Goal: Find specific page/section: Find specific page/section

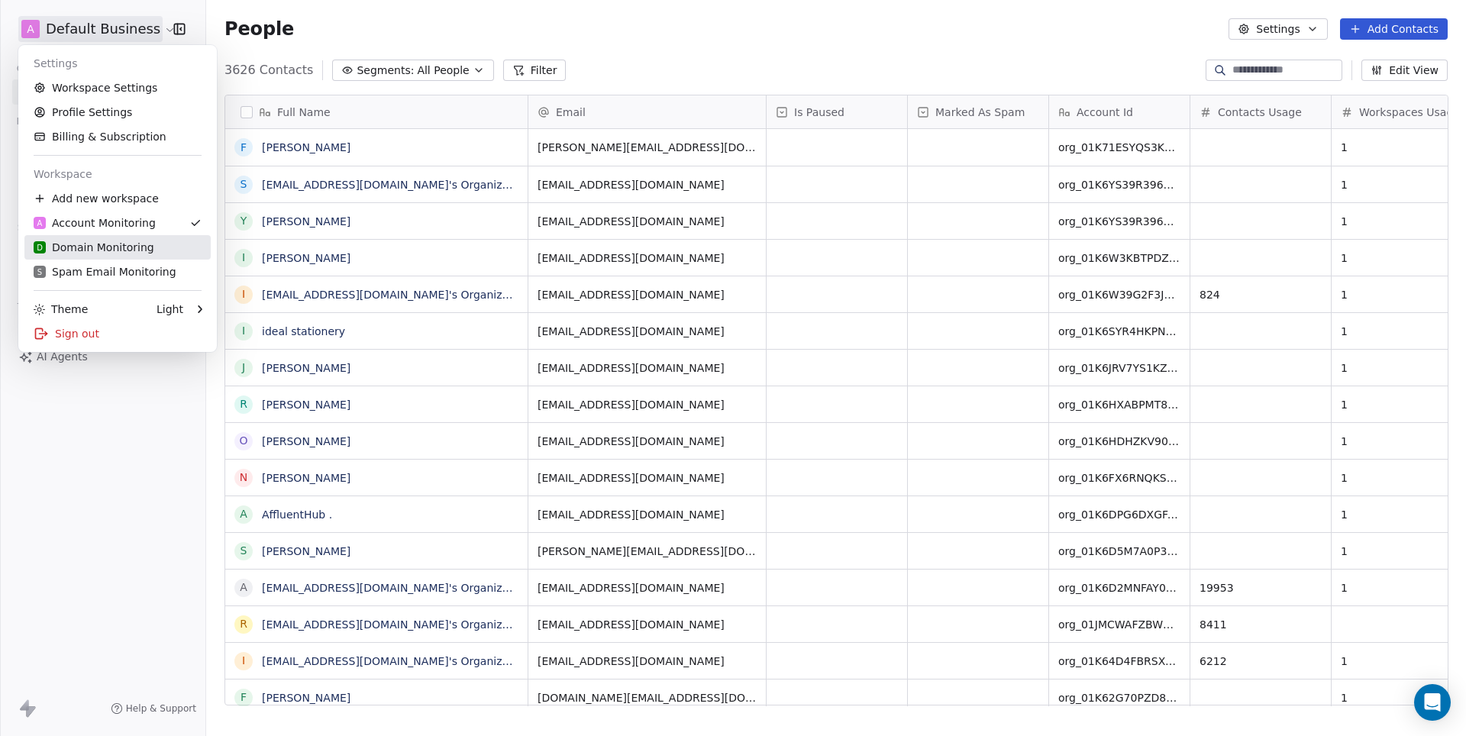
scroll to position [647, 1259]
click at [131, 245] on div "D Domain Monitoring" at bounding box center [94, 247] width 121 height 15
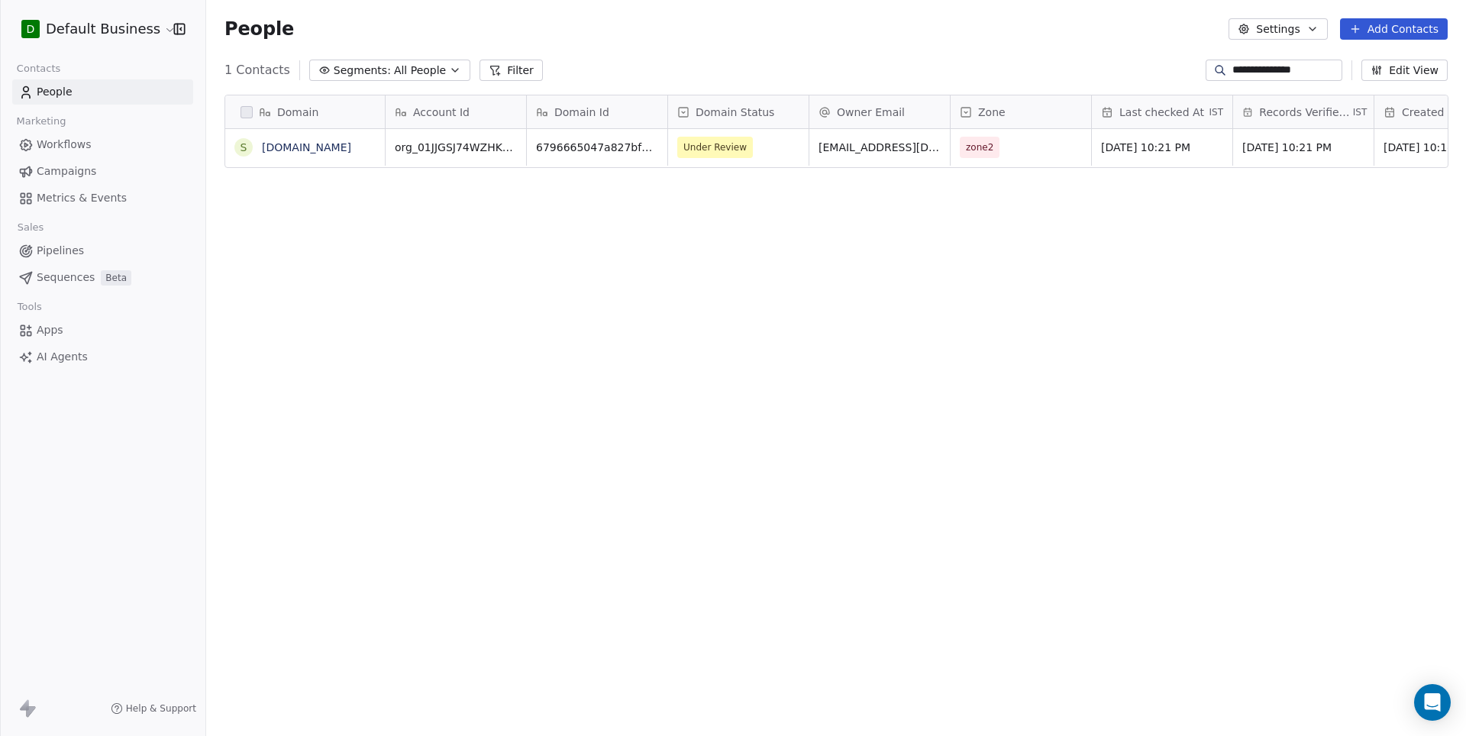
scroll to position [647, 1259]
type input "**********"
click at [304, 147] on link "[DOMAIN_NAME]" at bounding box center [306, 147] width 89 height 12
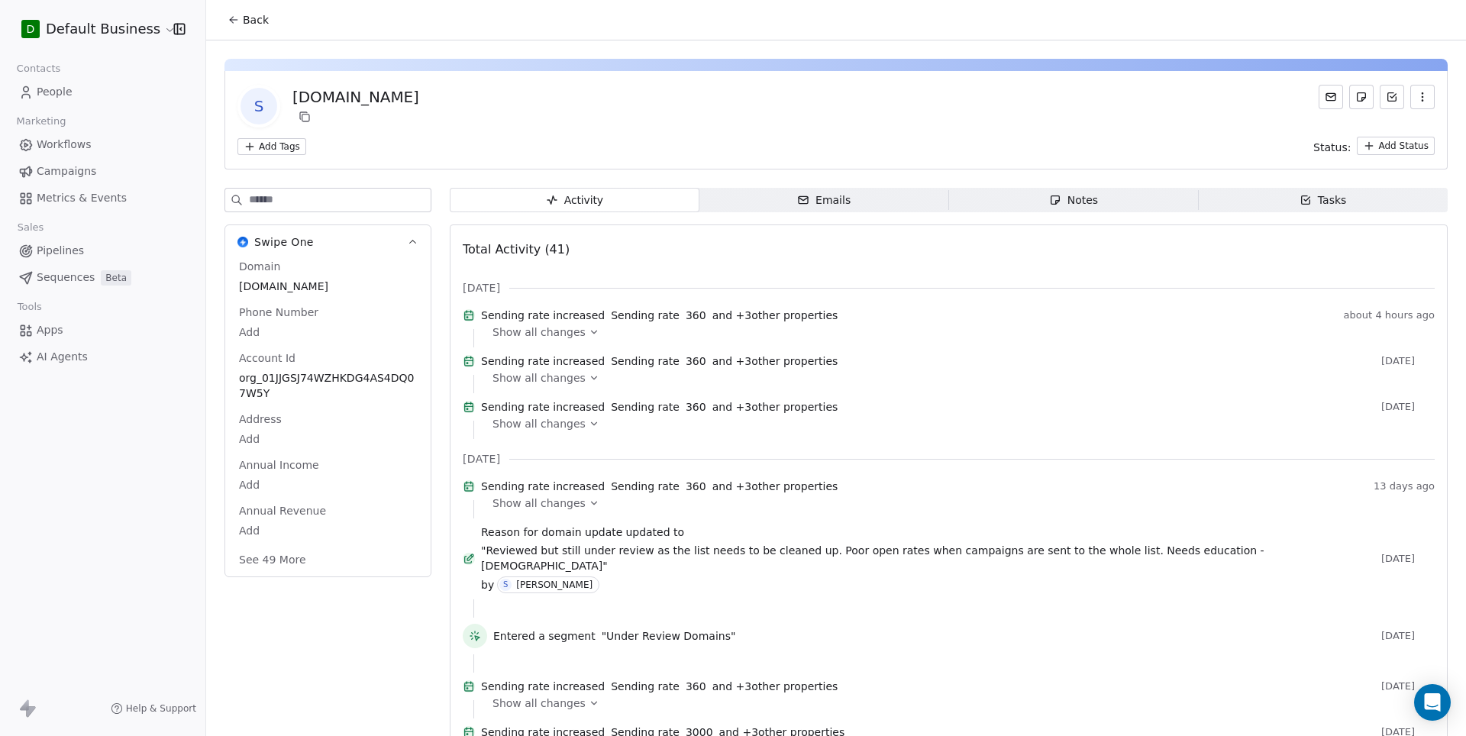
click at [288, 559] on button "See 49 More" at bounding box center [272, 559] width 85 height 27
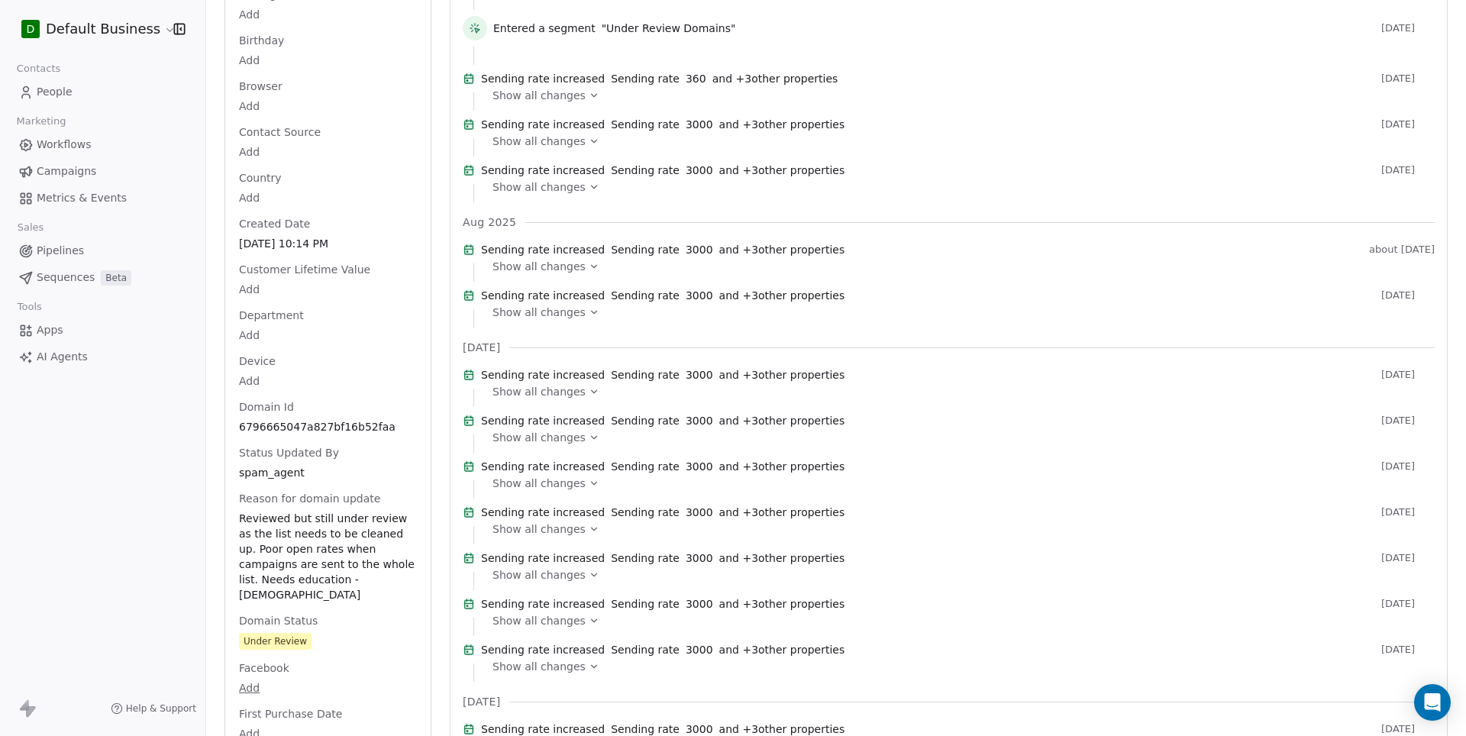
scroll to position [661, 0]
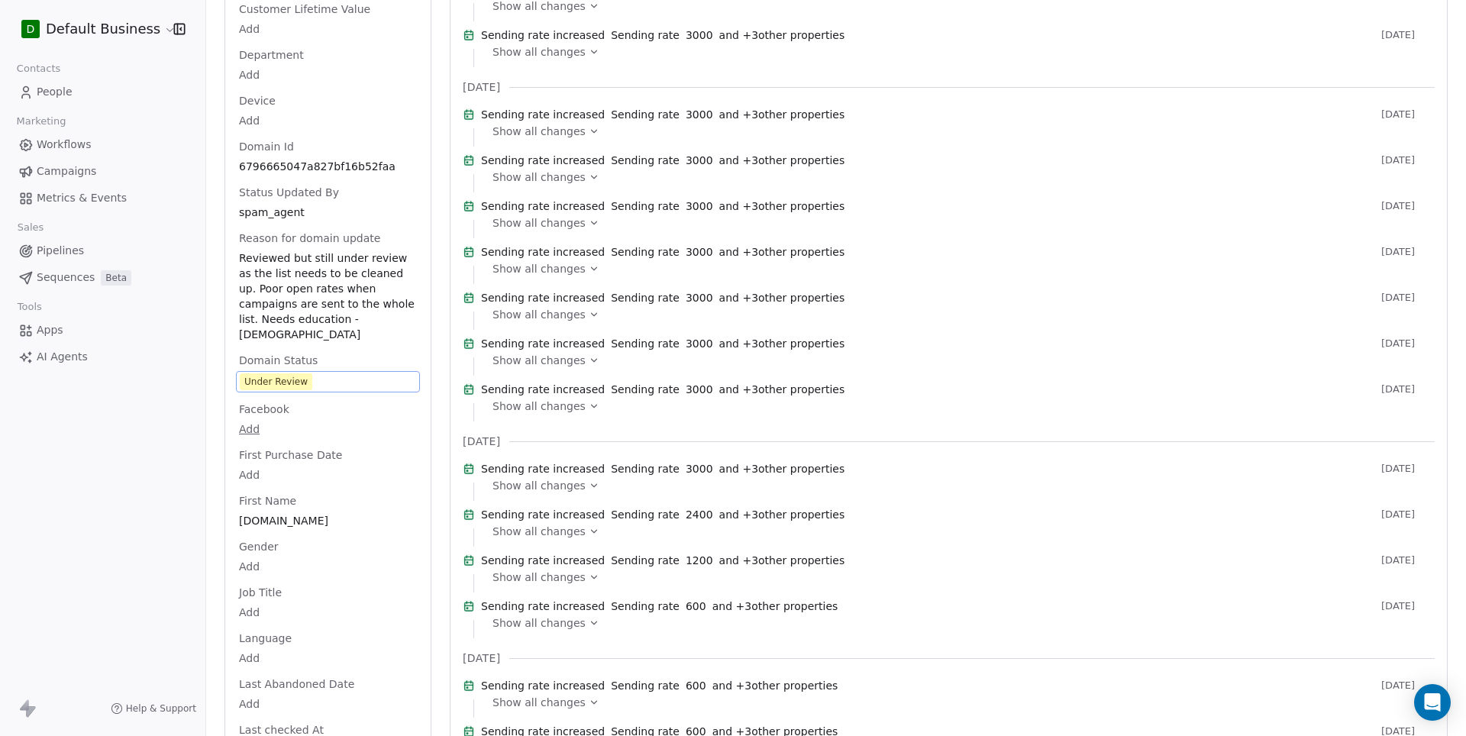
click at [350, 373] on span "Under Review" at bounding box center [328, 381] width 176 height 17
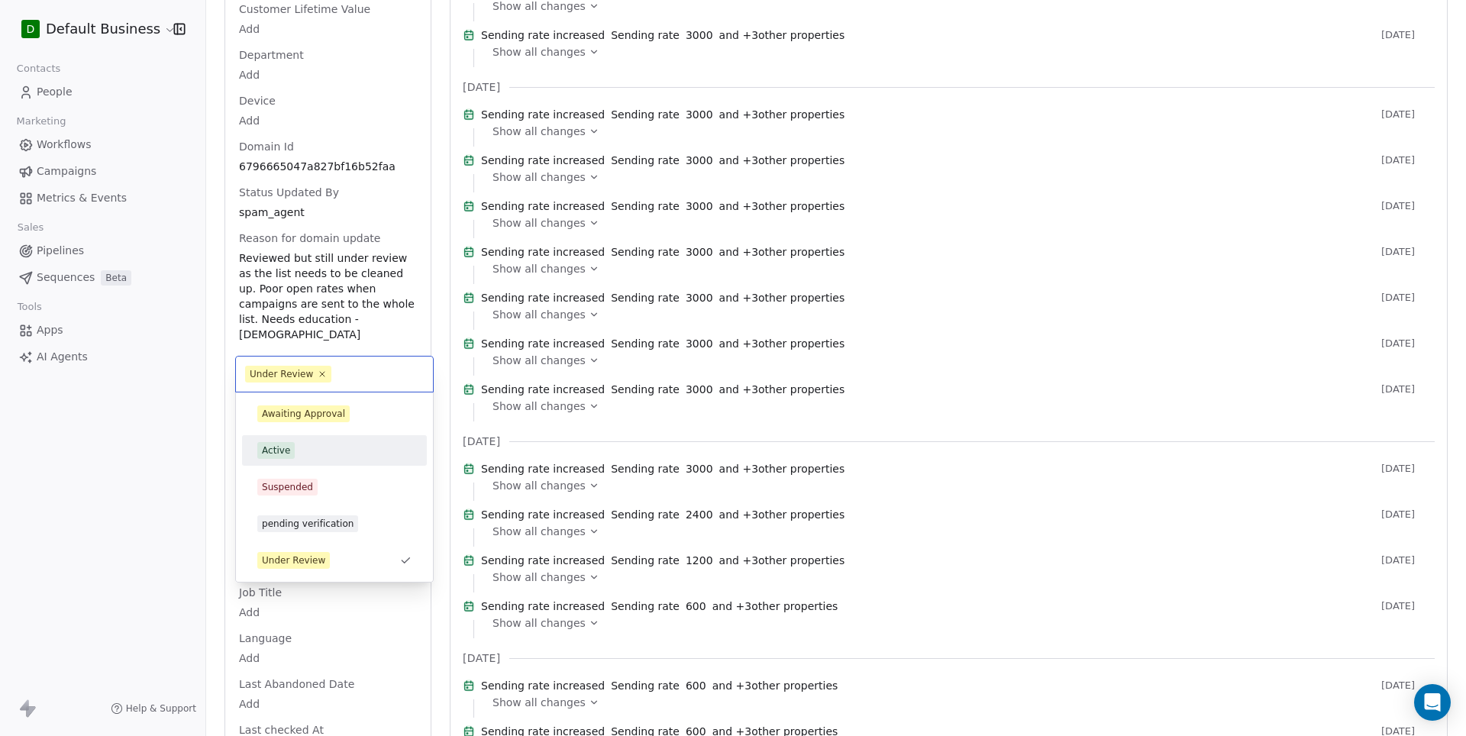
click at [298, 444] on div "Active" at bounding box center [334, 450] width 154 height 17
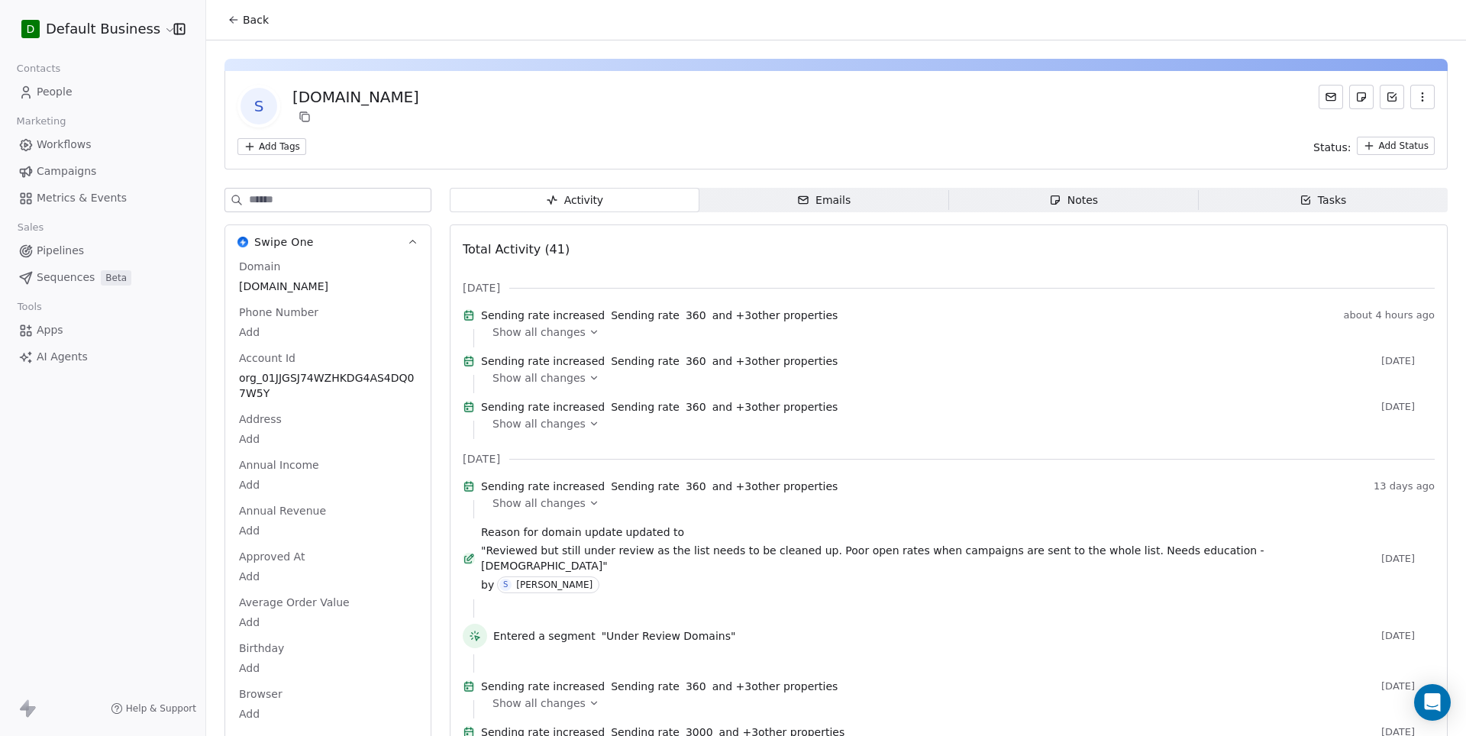
scroll to position [0, 0]
